Goal: Information Seeking & Learning: Learn about a topic

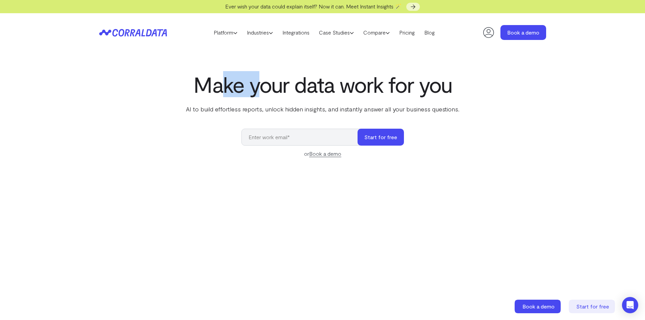
drag, startPoint x: 256, startPoint y: 94, endPoint x: 385, endPoint y: 94, distance: 129.0
click at [388, 94] on h1 "Make your data work for you" at bounding box center [323, 84] width 276 height 24
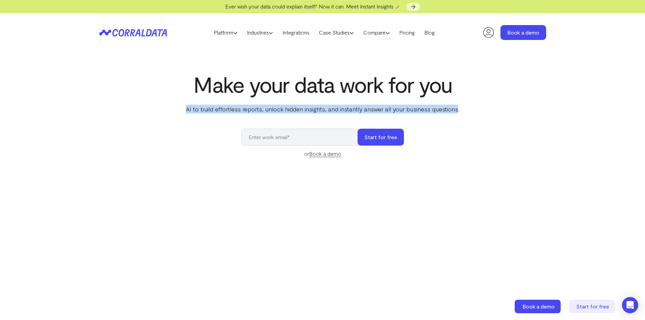
drag, startPoint x: 197, startPoint y: 108, endPoint x: 456, endPoint y: 107, distance: 258.3
click at [456, 107] on p "AI to build effortless reports, unlock hidden insights, and instantly answer al…" at bounding box center [323, 109] width 276 height 9
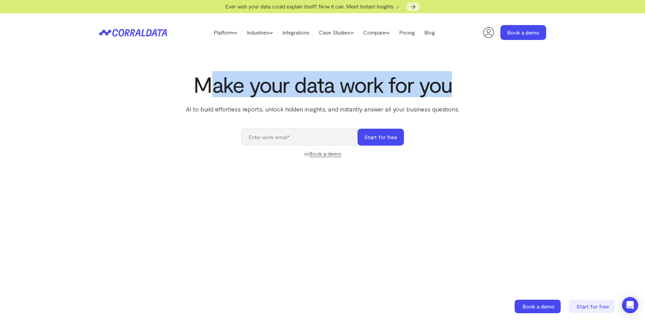
drag, startPoint x: 214, startPoint y: 83, endPoint x: 469, endPoint y: 83, distance: 254.6
click at [468, 83] on div "Make your data work for you AI to build effortless reports, unlock hidden insig…" at bounding box center [323, 223] width 488 height 303
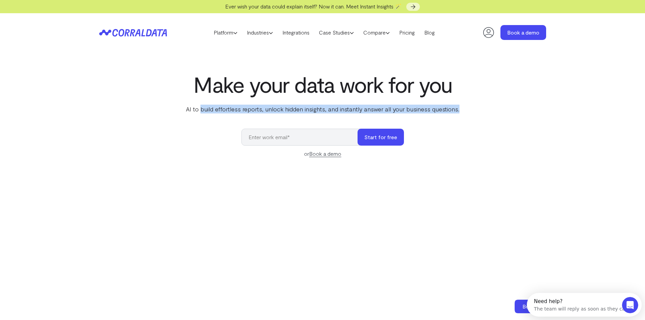
drag, startPoint x: 203, startPoint y: 107, endPoint x: 516, endPoint y: 109, distance: 313.5
click at [509, 110] on div "Make your data work for you AI to build effortless reports, unlock hidden insig…" at bounding box center [323, 223] width 488 height 303
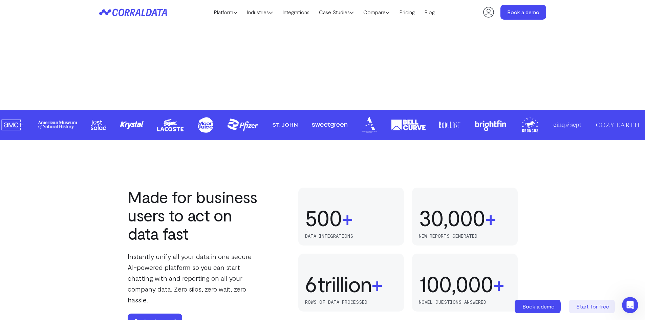
scroll to position [392, 0]
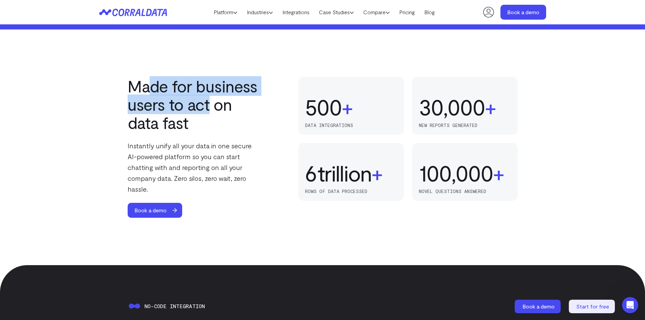
drag, startPoint x: 218, startPoint y: 99, endPoint x: 223, endPoint y: 100, distance: 5.2
click at [223, 100] on h2 "Made for business users to act on data fast" at bounding box center [195, 104] width 134 height 55
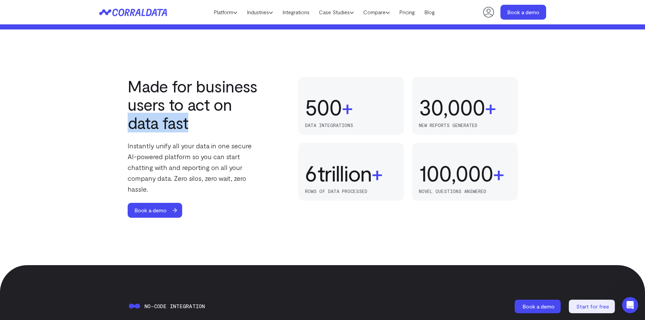
drag, startPoint x: 176, startPoint y: 128, endPoint x: 238, endPoint y: 128, distance: 61.3
click at [219, 128] on div "Made for business users to act on data fast Instantly unify all your data in on…" at bounding box center [323, 147] width 488 height 141
click at [220, 93] on h2 "Made for business users to act on data fast" at bounding box center [195, 104] width 134 height 55
drag, startPoint x: 121, startPoint y: 92, endPoint x: 134, endPoint y: 93, distance: 12.6
click at [125, 92] on div "Made for business users to act on data fast Instantly unify all your data in on…" at bounding box center [323, 147] width 488 height 141
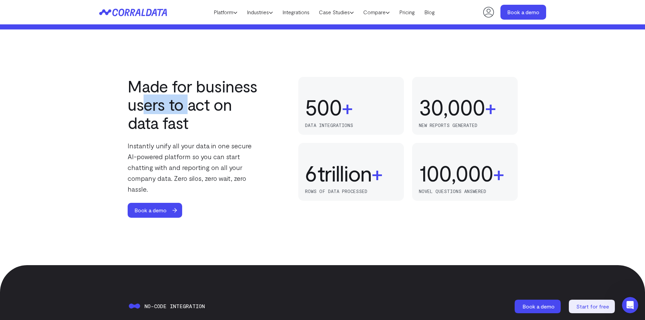
drag, startPoint x: 146, startPoint y: 110, endPoint x: 196, endPoint y: 117, distance: 50.3
click at [195, 113] on h2 "Made for business users to act on data fast" at bounding box center [195, 104] width 134 height 55
click at [170, 146] on p "Instantly unify all your data in one secure AI-powered platform so you can star…" at bounding box center [195, 167] width 134 height 54
click at [249, 164] on p "Instantly unify all your data in one secure AI-powered platform so you can star…" at bounding box center [195, 167] width 134 height 54
drag, startPoint x: 156, startPoint y: 91, endPoint x: 298, endPoint y: 105, distance: 142.2
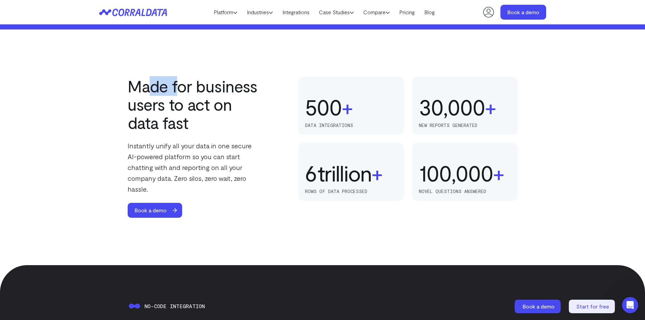
click at [269, 90] on div "Made for business users to act on data fast Instantly unify all your data in on…" at bounding box center [323, 147] width 390 height 141
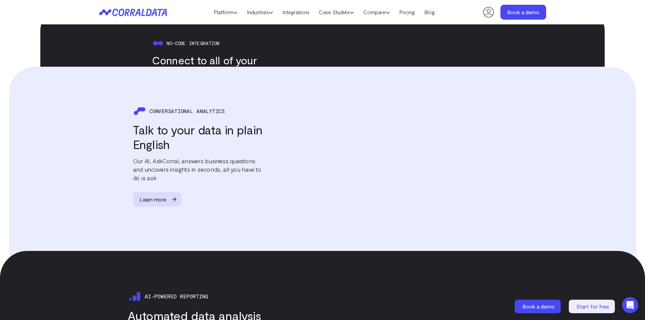
scroll to position [832, 0]
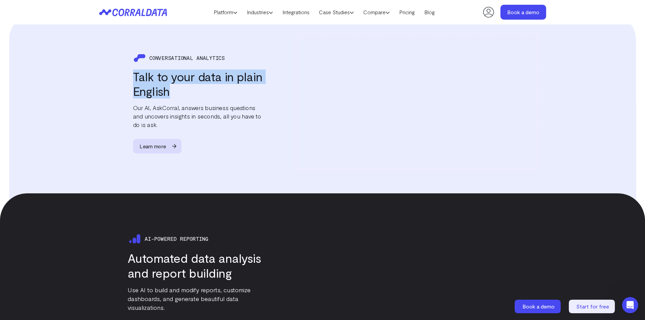
drag, startPoint x: 125, startPoint y: 78, endPoint x: 210, endPoint y: 92, distance: 86.6
click at [211, 92] on div "CONVERSATIONAL ANALYTICS Talk to your data in plain English Our AI, AskCorral, …" at bounding box center [184, 102] width 158 height 102
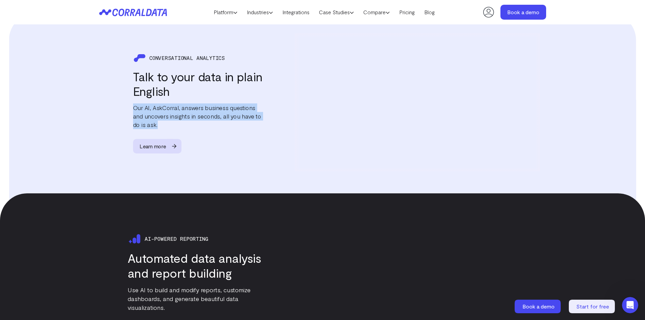
drag, startPoint x: 142, startPoint y: 107, endPoint x: 245, endPoint y: 121, distance: 103.4
click at [245, 121] on div "CONVERSATIONAL ANALYTICS Talk to your data in plain English Our AI, AskCorral, …" at bounding box center [184, 102] width 158 height 102
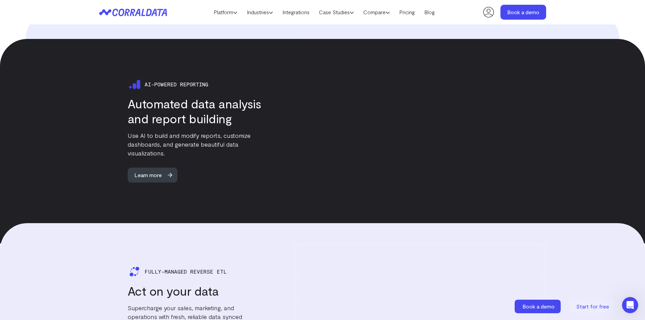
scroll to position [1001, 0]
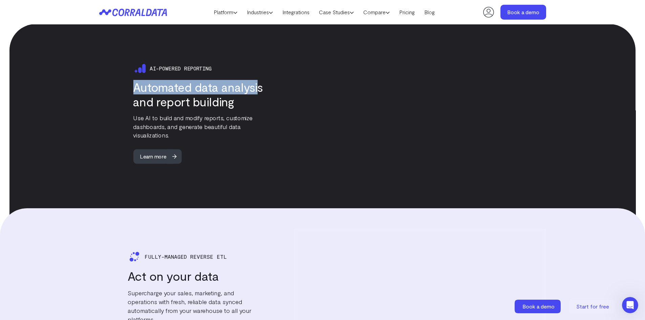
drag, startPoint x: 129, startPoint y: 83, endPoint x: 254, endPoint y: 83, distance: 124.9
click at [254, 83] on div "Ai-powered reporting Automated data analysis and report building Use AI to buil…" at bounding box center [185, 113] width 158 height 102
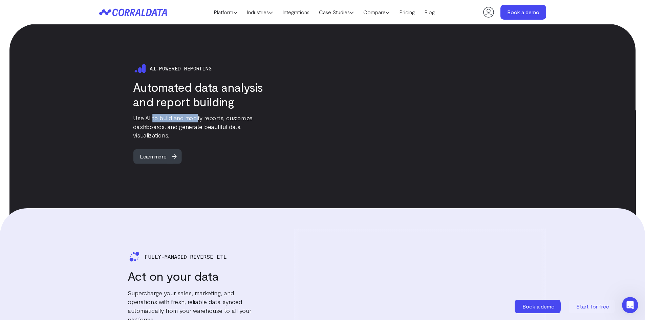
drag, startPoint x: 166, startPoint y: 106, endPoint x: 230, endPoint y: 105, distance: 64.3
click at [229, 105] on div "Ai-powered reporting Automated data analysis and report building Use AI to buil…" at bounding box center [185, 113] width 158 height 102
click at [126, 112] on div "Ai-powered reporting Automated data analysis and report building Use AI to buil…" at bounding box center [185, 113] width 158 height 102
drag, startPoint x: 119, startPoint y: 273, endPoint x: 203, endPoint y: 274, distance: 84.6
click at [207, 272] on div "Fully-managed Reverse Etl Act on your data Supercharge your sales, marketing, a…" at bounding box center [180, 299] width 163 height 99
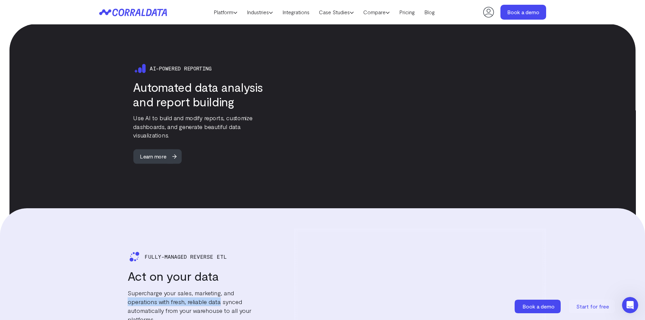
drag, startPoint x: 126, startPoint y: 289, endPoint x: 223, endPoint y: 289, distance: 97.2
click at [222, 289] on div "Fully-managed Reverse Etl Act on your data Supercharge your sales, marketing, a…" at bounding box center [180, 299] width 163 height 99
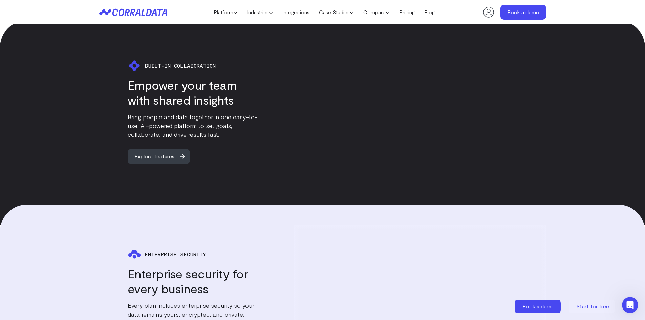
scroll to position [1374, 0]
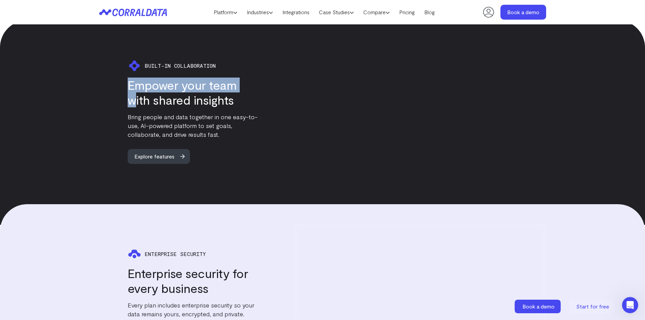
drag, startPoint x: 162, startPoint y: 82, endPoint x: 255, endPoint y: 82, distance: 93.4
click at [255, 82] on div "BUILT-IN COLLABORATION Empower your team with shared insights Bring people and …" at bounding box center [180, 111] width 163 height 105
click at [233, 11] on icon at bounding box center [235, 12] width 4 height 4
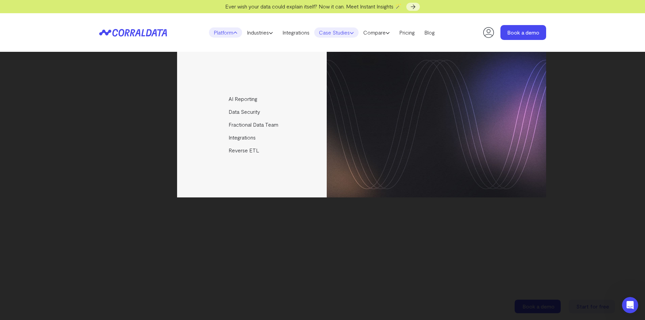
click at [357, 33] on link "Case Studies" at bounding box center [336, 32] width 44 height 10
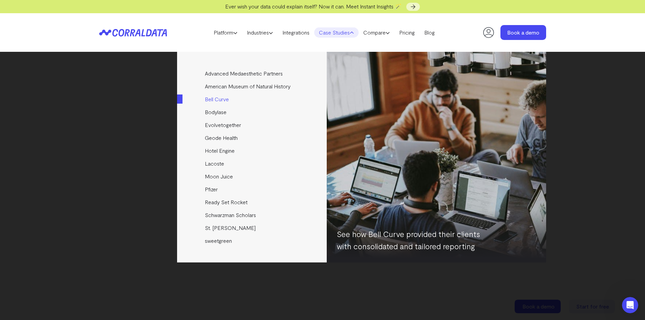
click at [224, 97] on link "Bell Curve" at bounding box center [252, 99] width 151 height 13
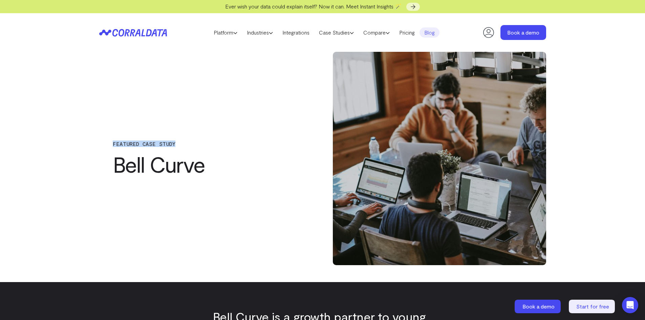
drag, startPoint x: 92, startPoint y: 149, endPoint x: 232, endPoint y: 148, distance: 140.2
click at [230, 148] on div "FEATURED CASE STUDY Bell Curve" at bounding box center [323, 158] width 488 height 213
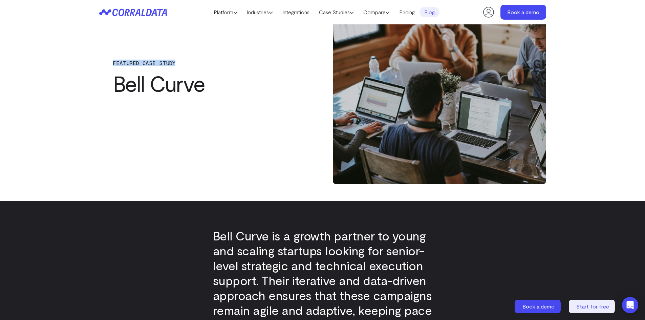
scroll to position [189, 0]
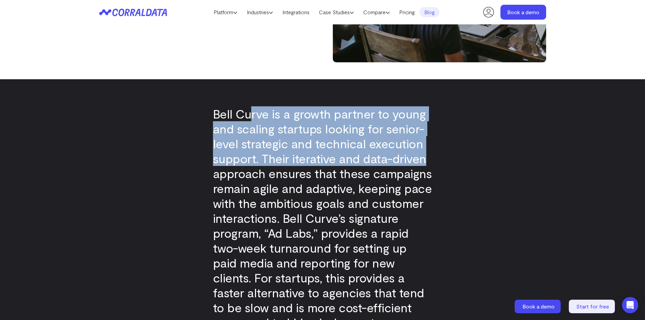
drag, startPoint x: 366, startPoint y: 112, endPoint x: 459, endPoint y: 161, distance: 105.3
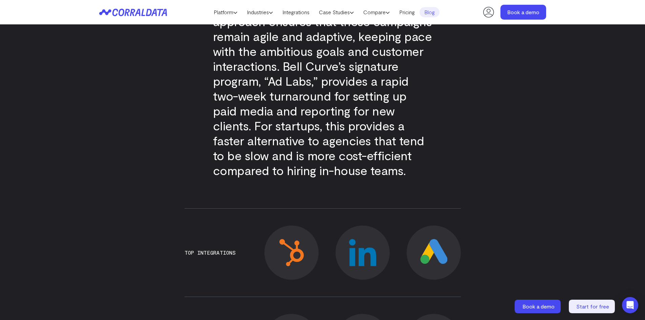
scroll to position [358, 0]
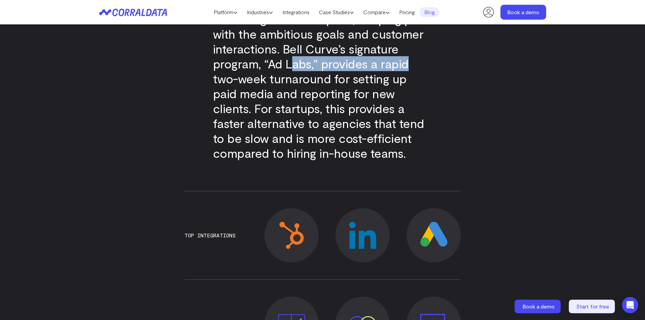
drag, startPoint x: 321, startPoint y: 67, endPoint x: 429, endPoint y: 67, distance: 108.0
click at [429, 67] on p "Bell Curve is a growth partner to young and scaling startups looking for senior…" at bounding box center [322, 48] width 219 height 223
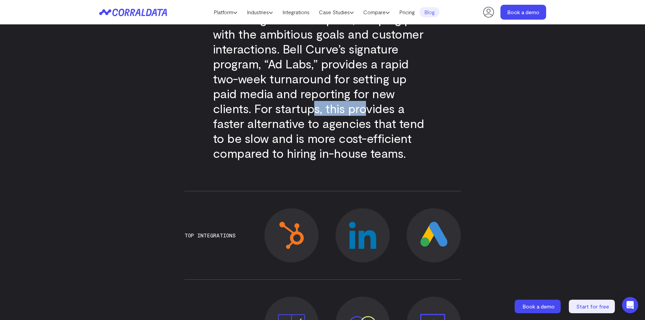
drag, startPoint x: 304, startPoint y: 115, endPoint x: 378, endPoint y: 130, distance: 75.6
click at [362, 115] on p "Bell Curve is a growth partner to young and scaling startups looking for senior…" at bounding box center [322, 48] width 219 height 223
drag, startPoint x: 270, startPoint y: 161, endPoint x: 376, endPoint y: 156, distance: 106.1
click at [339, 156] on div "Bell Curve is a growth partner to young and scaling startups looking for senior…" at bounding box center [322, 49] width 219 height 278
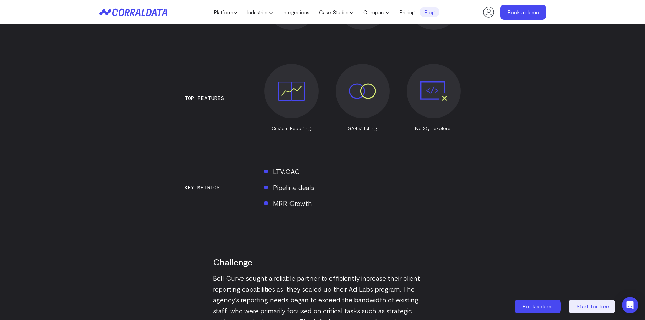
scroll to position [663, 0]
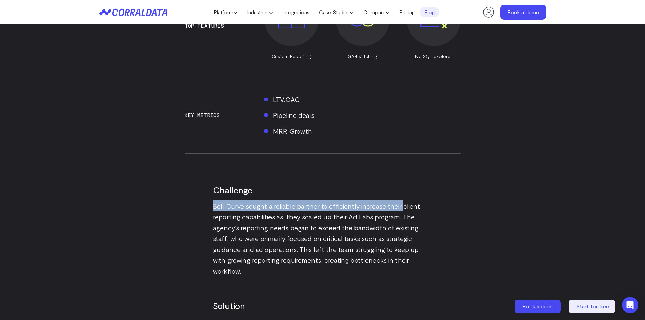
drag, startPoint x: 242, startPoint y: 208, endPoint x: 405, endPoint y: 208, distance: 162.8
click at [404, 208] on div "Bell Curve is a growth partner to young and scaling startups looking for senior…" at bounding box center [323, 78] width 276 height 946
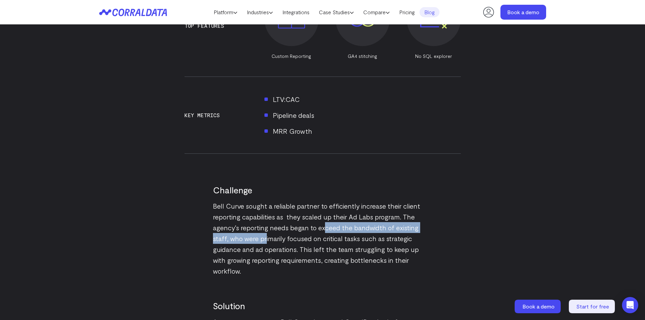
drag, startPoint x: 304, startPoint y: 234, endPoint x: 383, endPoint y: 223, distance: 80.4
click at [372, 224] on p "Bell Curve sought a reliable partner to efficiently increase their client repor…" at bounding box center [322, 238] width 219 height 76
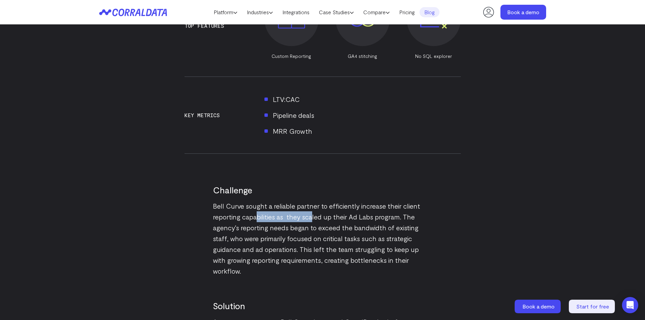
drag, startPoint x: 258, startPoint y: 215, endPoint x: 357, endPoint y: 224, distance: 100.0
click at [347, 213] on p "Bell Curve sought a reliable partner to efficiently increase their client repor…" at bounding box center [322, 238] width 219 height 76
drag, startPoint x: 262, startPoint y: 244, endPoint x: 358, endPoint y: 244, distance: 96.2
click at [337, 244] on p "Bell Curve sought a reliable partner to efficiently increase their client repor…" at bounding box center [322, 238] width 219 height 76
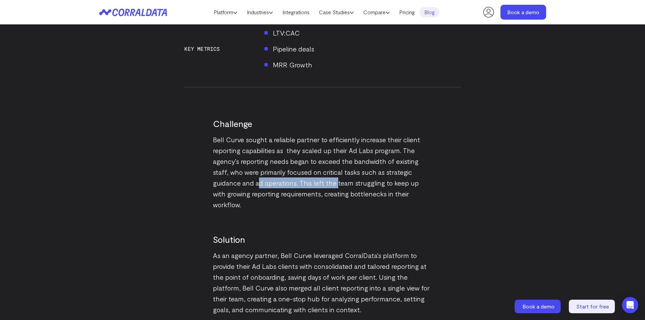
scroll to position [832, 0]
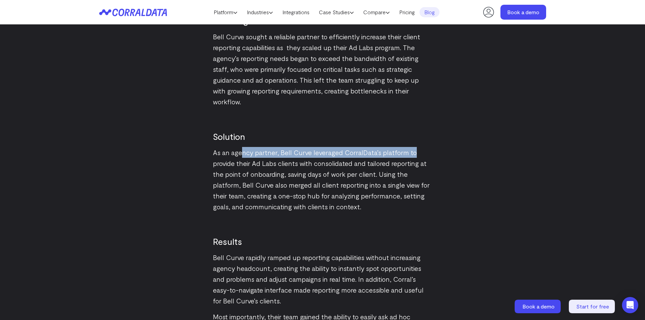
drag, startPoint x: 255, startPoint y: 138, endPoint x: 416, endPoint y: 149, distance: 161.9
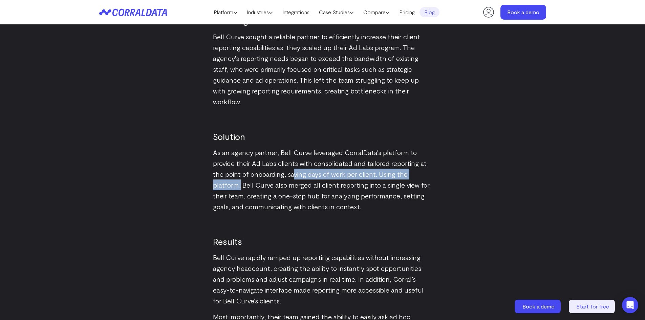
drag, startPoint x: 240, startPoint y: 173, endPoint x: 337, endPoint y: 160, distance: 97.6
click at [308, 161] on p "As an agency partner, Bell Curve leveraged CorralData’s platform to provide the…" at bounding box center [322, 179] width 219 height 65
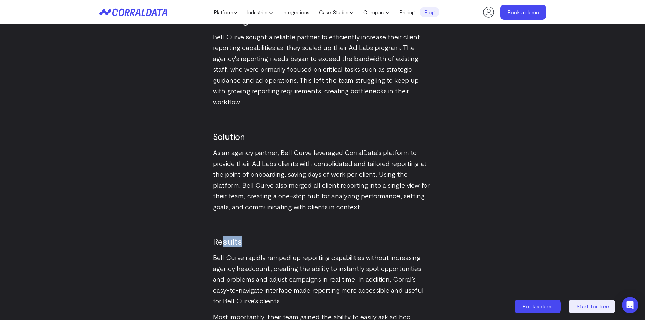
drag, startPoint x: 222, startPoint y: 216, endPoint x: 268, endPoint y: 215, distance: 46.4
click at [264, 215] on div "Results Bell Curve rapidly ramped up reporting capabilities without increasing …" at bounding box center [322, 283] width 219 height 143
drag, startPoint x: 261, startPoint y: 243, endPoint x: 403, endPoint y: 242, distance: 141.9
click at [401, 252] on p "Bell Curve rapidly ramped up reporting capabilities without increasing agency h…" at bounding box center [322, 279] width 219 height 54
drag, startPoint x: 281, startPoint y: 271, endPoint x: 330, endPoint y: 269, distance: 48.8
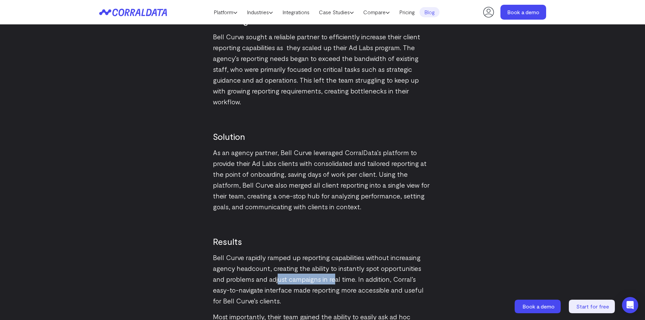
click at [326, 269] on p "Bell Curve rapidly ramped up reporting capabilities without increasing agency h…" at bounding box center [322, 279] width 219 height 54
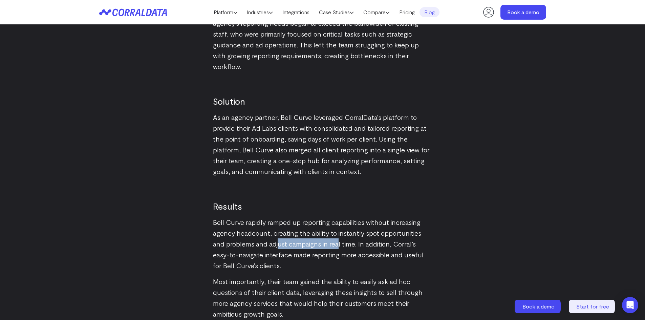
scroll to position [967, 0]
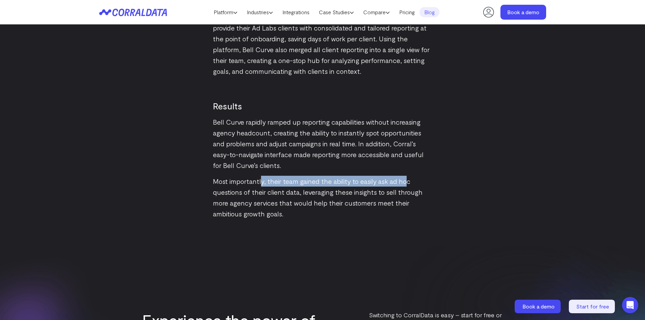
click at [431, 176] on p "Most importantly, their team gained the ability to easily ask ad hoc questions …" at bounding box center [322, 197] width 219 height 43
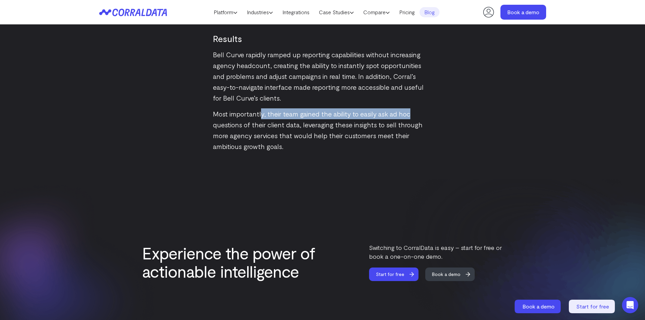
scroll to position [1137, 0]
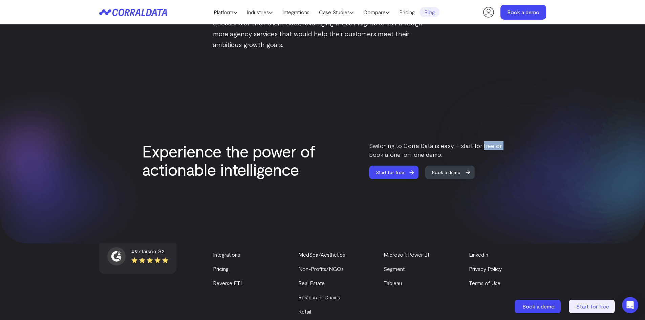
drag, startPoint x: 362, startPoint y: 141, endPoint x: 490, endPoint y: 137, distance: 128.4
click at [484, 141] on div "Experience the power of actionable intelligence Switching to CorralData is easy…" at bounding box center [322, 160] width 361 height 38
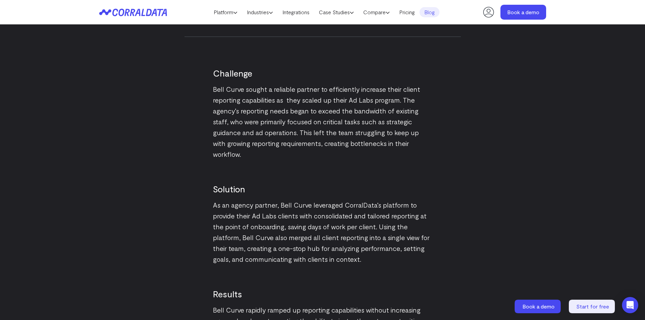
scroll to position [696, 0]
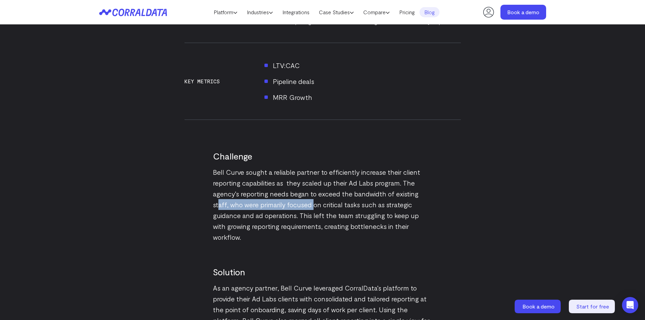
drag, startPoint x: 249, startPoint y: 201, endPoint x: 404, endPoint y: 201, distance: 155.1
click at [399, 201] on p "Bell Curve sought a reliable partner to efficiently increase their client repor…" at bounding box center [322, 205] width 219 height 76
click at [362, 177] on p "Bell Curve sought a reliable partner to efficiently increase their client repor…" at bounding box center [322, 205] width 219 height 76
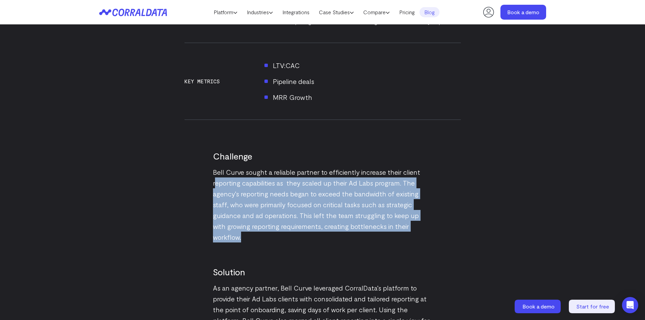
drag, startPoint x: 217, startPoint y: 187, endPoint x: 423, endPoint y: 225, distance: 210.0
click at [423, 225] on p "Bell Curve sought a reliable partner to efficiently increase their client repor…" at bounding box center [322, 205] width 219 height 76
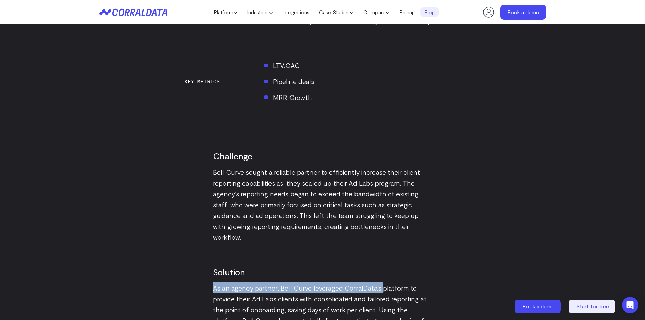
drag, startPoint x: 213, startPoint y: 279, endPoint x: 386, endPoint y: 279, distance: 172.7
click at [386, 279] on div "Bell Curve is a growth partner to young and scaling startups looking for senior…" at bounding box center [323, 44] width 276 height 946
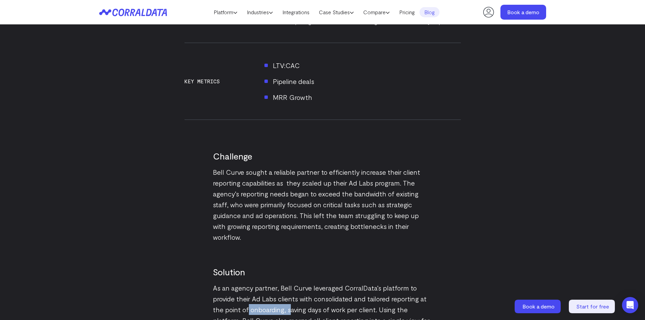
drag, startPoint x: 248, startPoint y: 300, endPoint x: 334, endPoint y: 290, distance: 86.9
click at [305, 294] on p "As an agency partner, Bell Curve leveraged CorralData’s platform to provide the…" at bounding box center [322, 314] width 219 height 65
drag, startPoint x: 371, startPoint y: 274, endPoint x: 438, endPoint y: 274, distance: 67.0
click at [442, 274] on div "Bell Curve is a growth partner to young and scaling startups looking for senior…" at bounding box center [323, 44] width 276 height 946
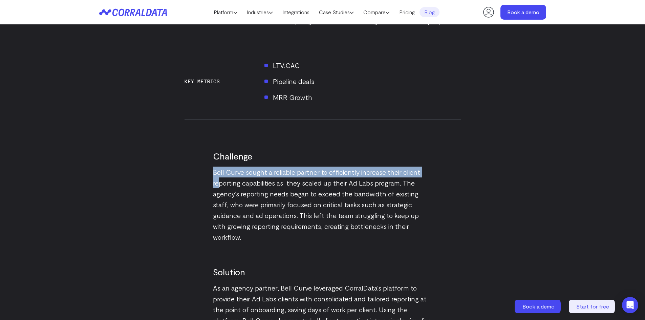
drag, startPoint x: 223, startPoint y: 178, endPoint x: 404, endPoint y: 155, distance: 181.6
click at [404, 155] on div "Challenge Bell Curve sought a reliable partner to efficiently increase their cl…" at bounding box center [322, 185] width 219 height 116
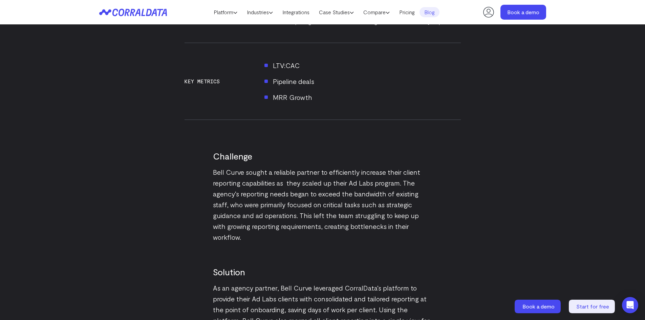
drag, startPoint x: 275, startPoint y: 196, endPoint x: 286, endPoint y: 194, distance: 11.8
click at [281, 195] on p "Bell Curve sought a reliable partner to efficiently increase their client repor…" at bounding box center [322, 205] width 219 height 76
click at [240, 249] on div "Bell Curve is a growth partner to young and scaling startups looking for senior…" at bounding box center [323, 44] width 276 height 946
drag, startPoint x: 246, startPoint y: 274, endPoint x: 380, endPoint y: 269, distance: 133.8
click at [377, 269] on div "Solution As an agency partner, Bell Curve leveraged CorralData’s platform to pr…" at bounding box center [322, 294] width 219 height 105
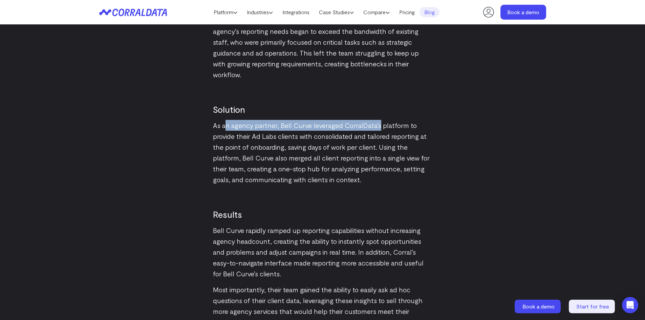
scroll to position [900, 0]
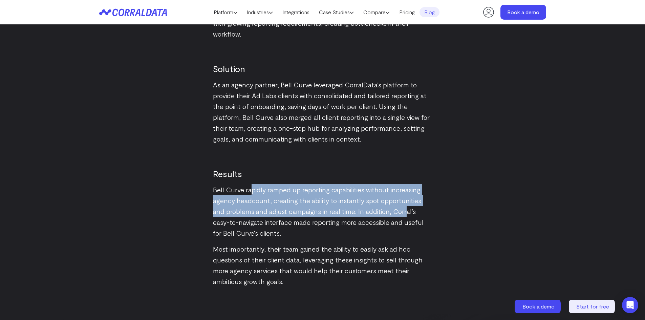
drag, startPoint x: 302, startPoint y: 181, endPoint x: 398, endPoint y: 199, distance: 97.8
click at [398, 199] on p "Bell Curve rapidly ramped up reporting capabilities without increasing agency h…" at bounding box center [322, 211] width 219 height 54
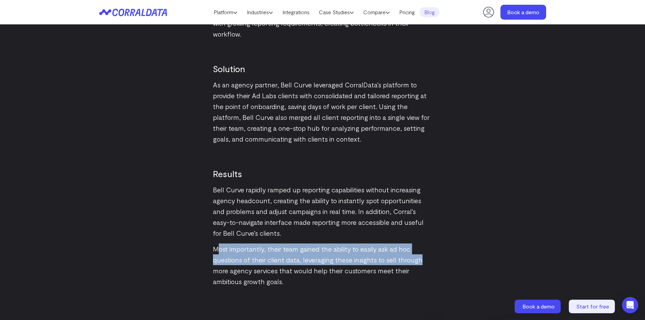
drag, startPoint x: 323, startPoint y: 237, endPoint x: 426, endPoint y: 254, distance: 104.3
click at [426, 254] on p "Most importantly, their team gained the ability to easily ask ad hoc questions …" at bounding box center [322, 264] width 219 height 43
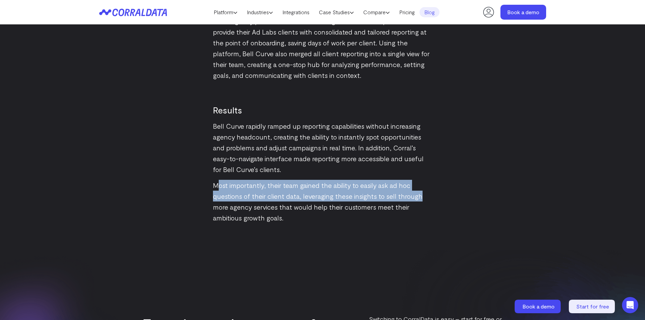
scroll to position [1103, 0]
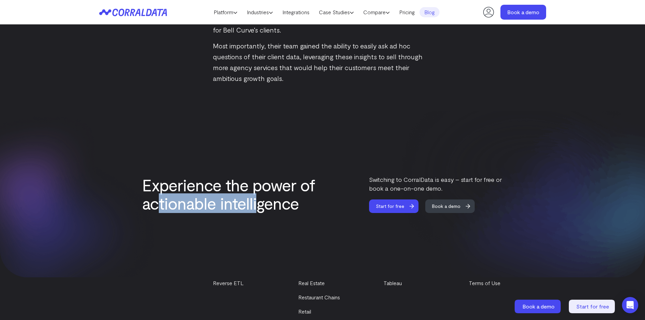
drag, startPoint x: 166, startPoint y: 184, endPoint x: 202, endPoint y: 198, distance: 39.4
click at [256, 184] on h2 "Experience the power of actionable intelligence" at bounding box center [231, 194] width 179 height 37
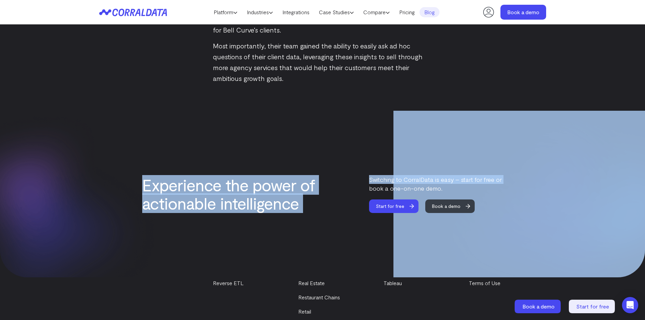
drag, startPoint x: 367, startPoint y: 173, endPoint x: 522, endPoint y: 152, distance: 156.4
click at [521, 154] on section "Experience the power of actionable intelligence Switching to CorralData is easy…" at bounding box center [322, 194] width 645 height 167
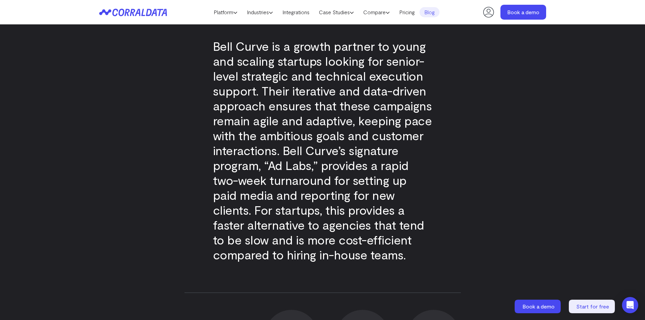
scroll to position [87, 0]
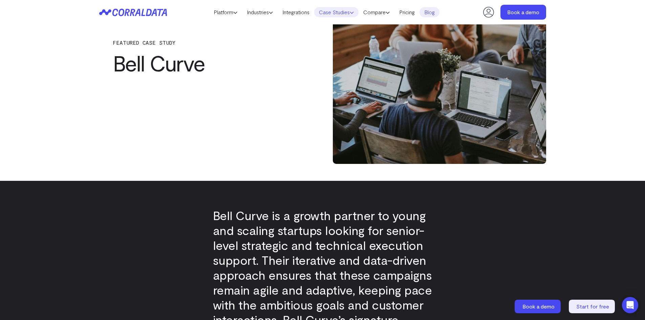
click at [357, 13] on link "Case Studies" at bounding box center [336, 12] width 44 height 10
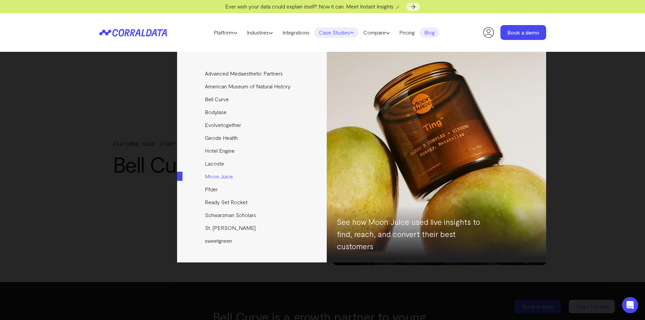
click at [219, 173] on link "Moon Juice" at bounding box center [252, 176] width 151 height 13
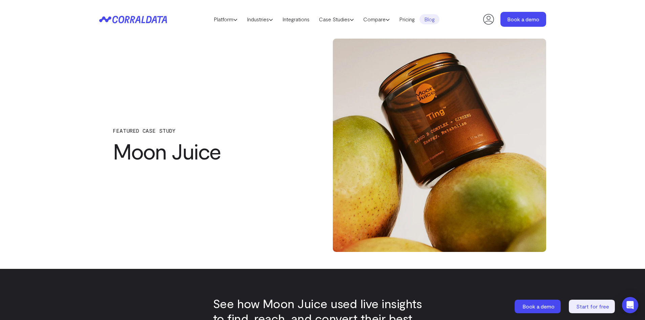
click at [242, 151] on h1 "Moon Juice" at bounding box center [206, 151] width 186 height 24
